Goal: Transaction & Acquisition: Obtain resource

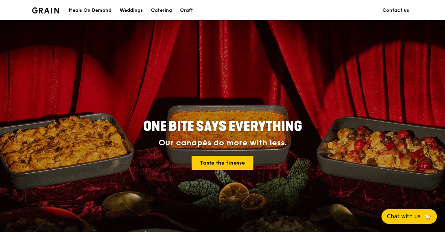
scroll to position [323, 0]
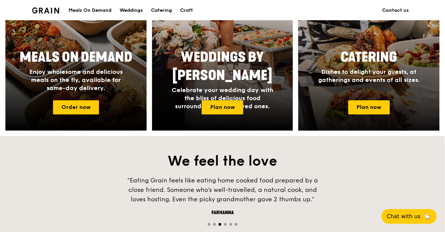
click at [375, 76] on h4 "Dishes to delight your guests, at gatherings and events of all sizes." at bounding box center [369, 76] width 108 height 16
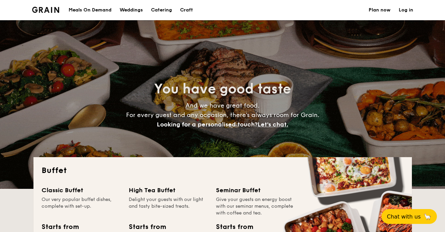
select select
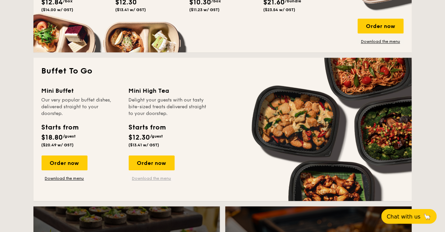
click at [143, 178] on link "Download the menu" at bounding box center [152, 178] width 46 height 5
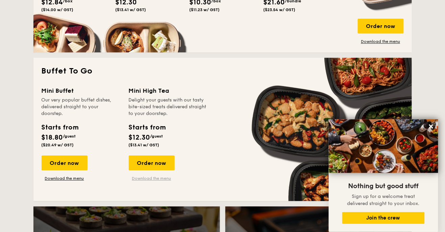
scroll to position [401, 0]
